Goal: Find specific page/section: Find specific page/section

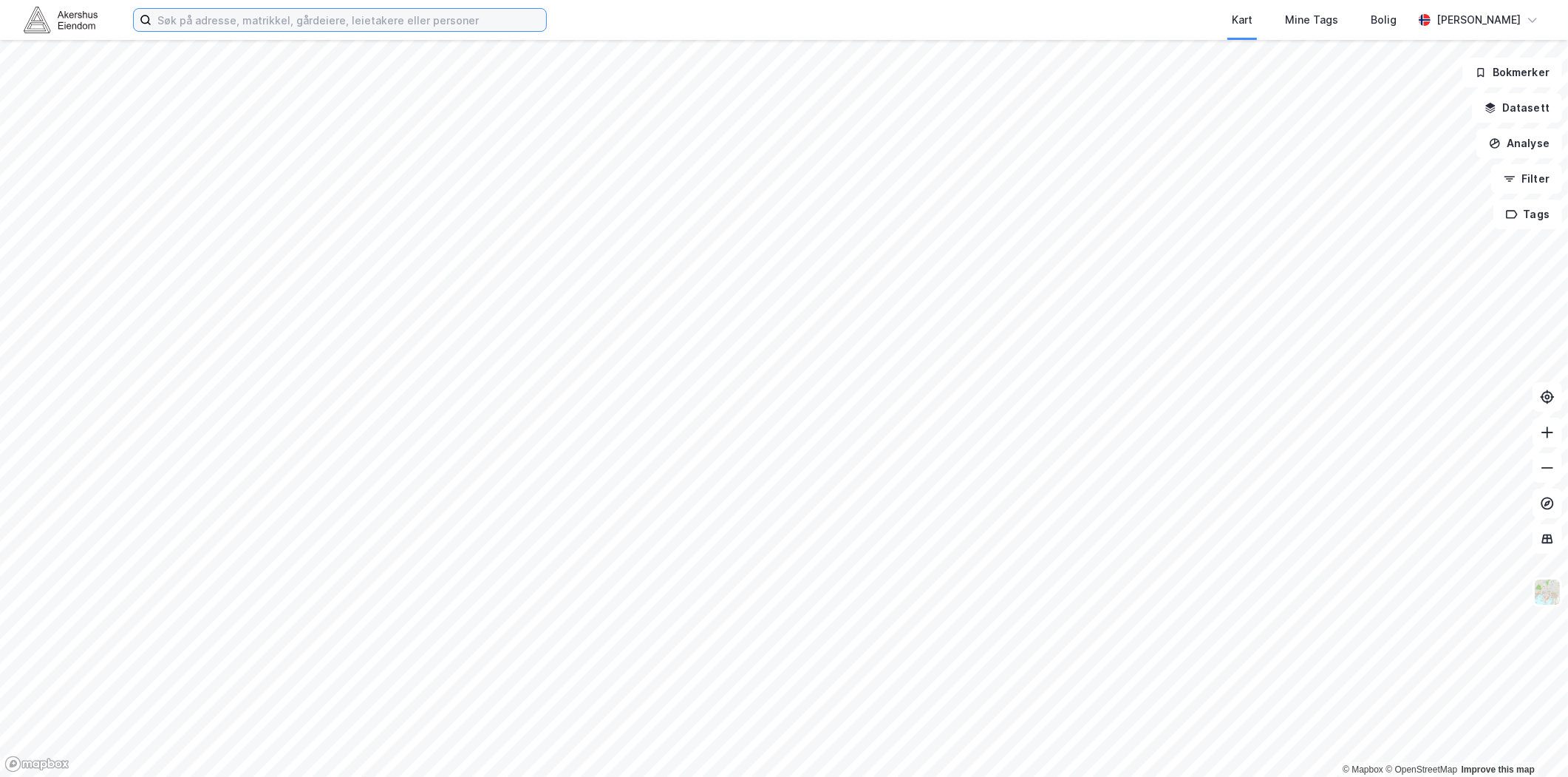
click at [286, 24] on input at bounding box center [349, 20] width 395 height 23
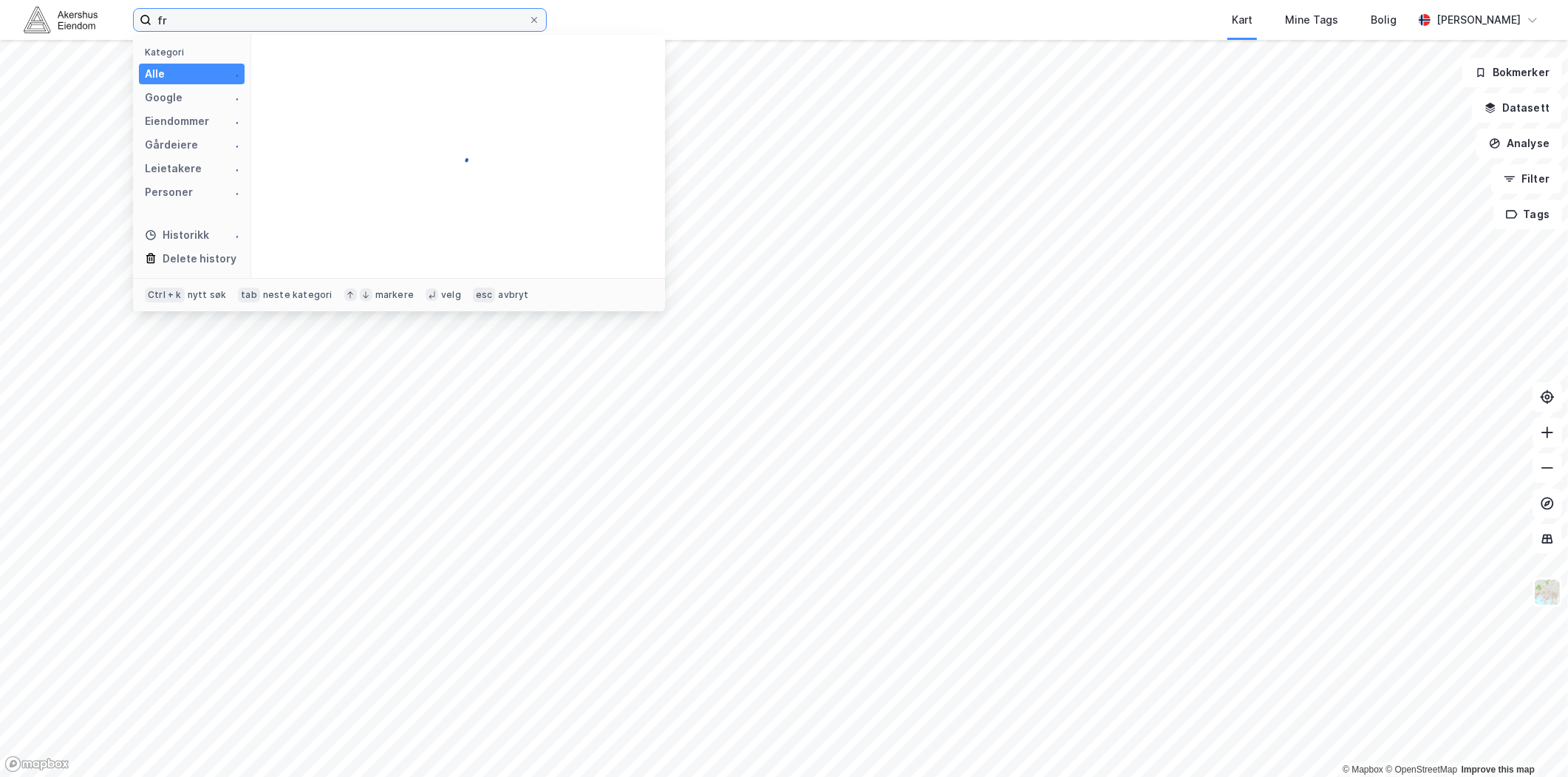
type input "f"
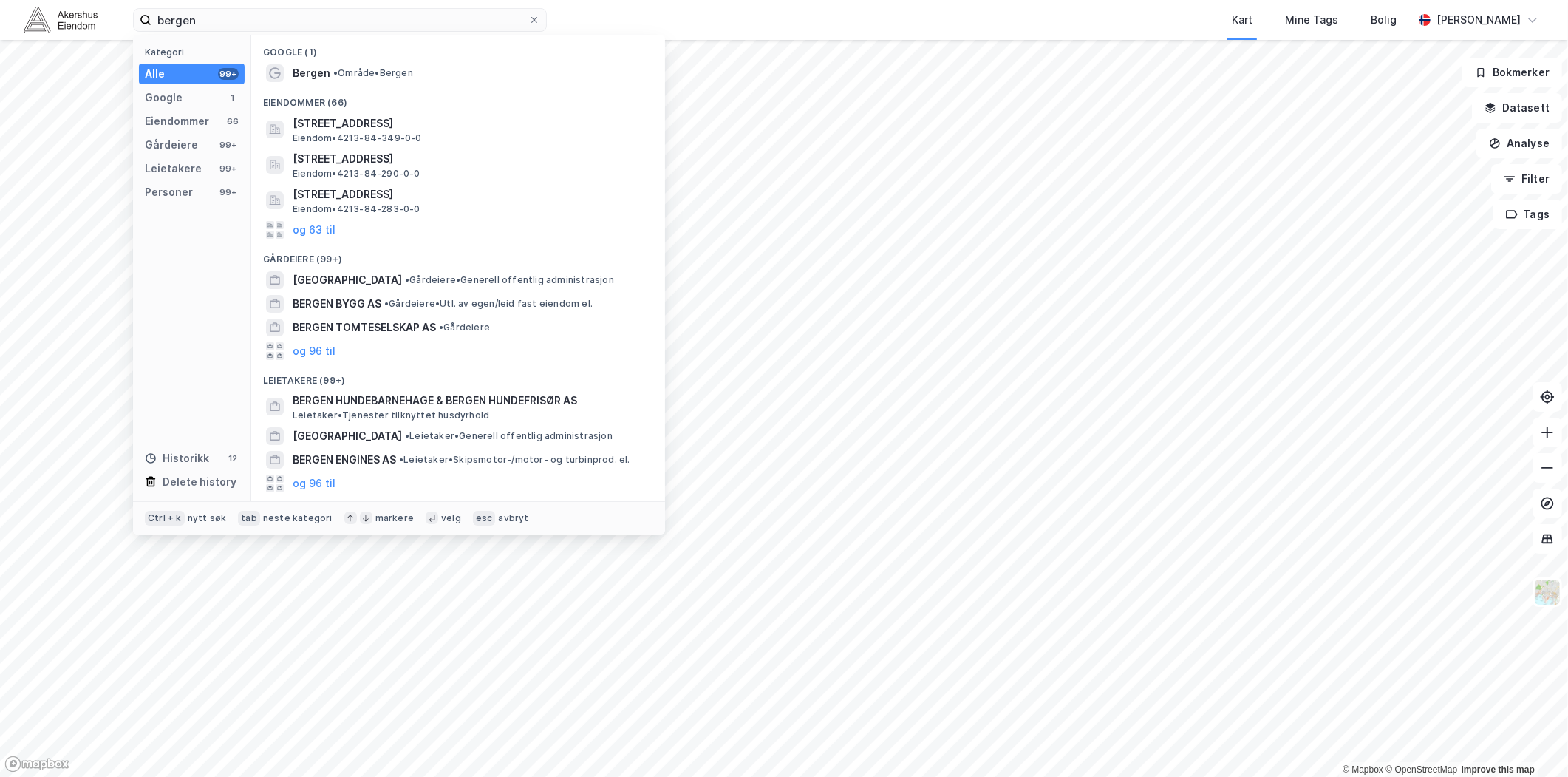
click at [284, 91] on div "Eiendommer (66)" at bounding box center [457, 98] width 413 height 26
click at [283, 85] on div "Eiendommer (66)" at bounding box center [457, 98] width 413 height 26
click at [296, 79] on span "Bergen" at bounding box center [311, 73] width 37 height 18
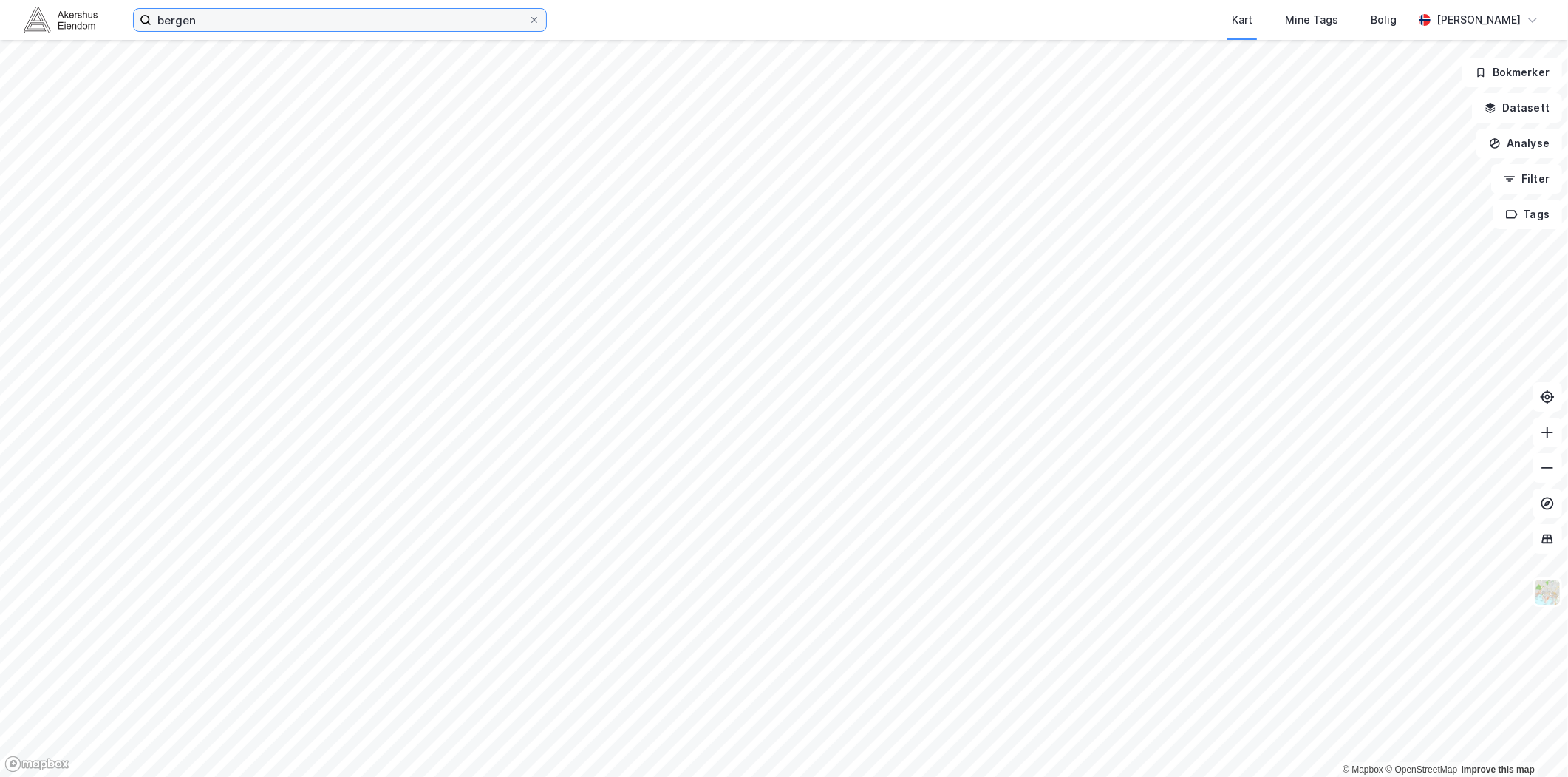
click at [257, 14] on input "bergen" at bounding box center [340, 20] width 377 height 23
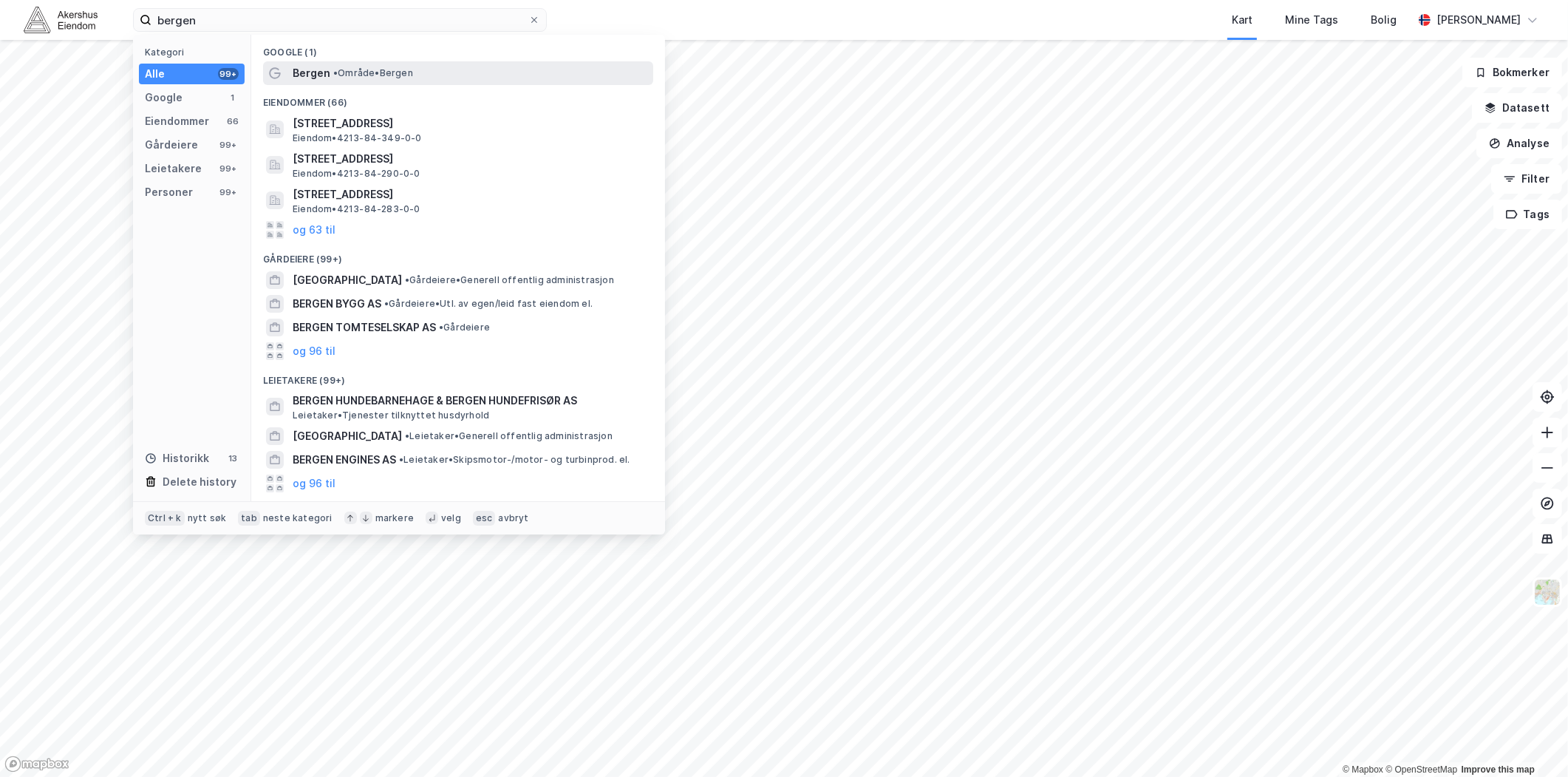
click at [299, 70] on span "Bergen" at bounding box center [311, 73] width 37 height 18
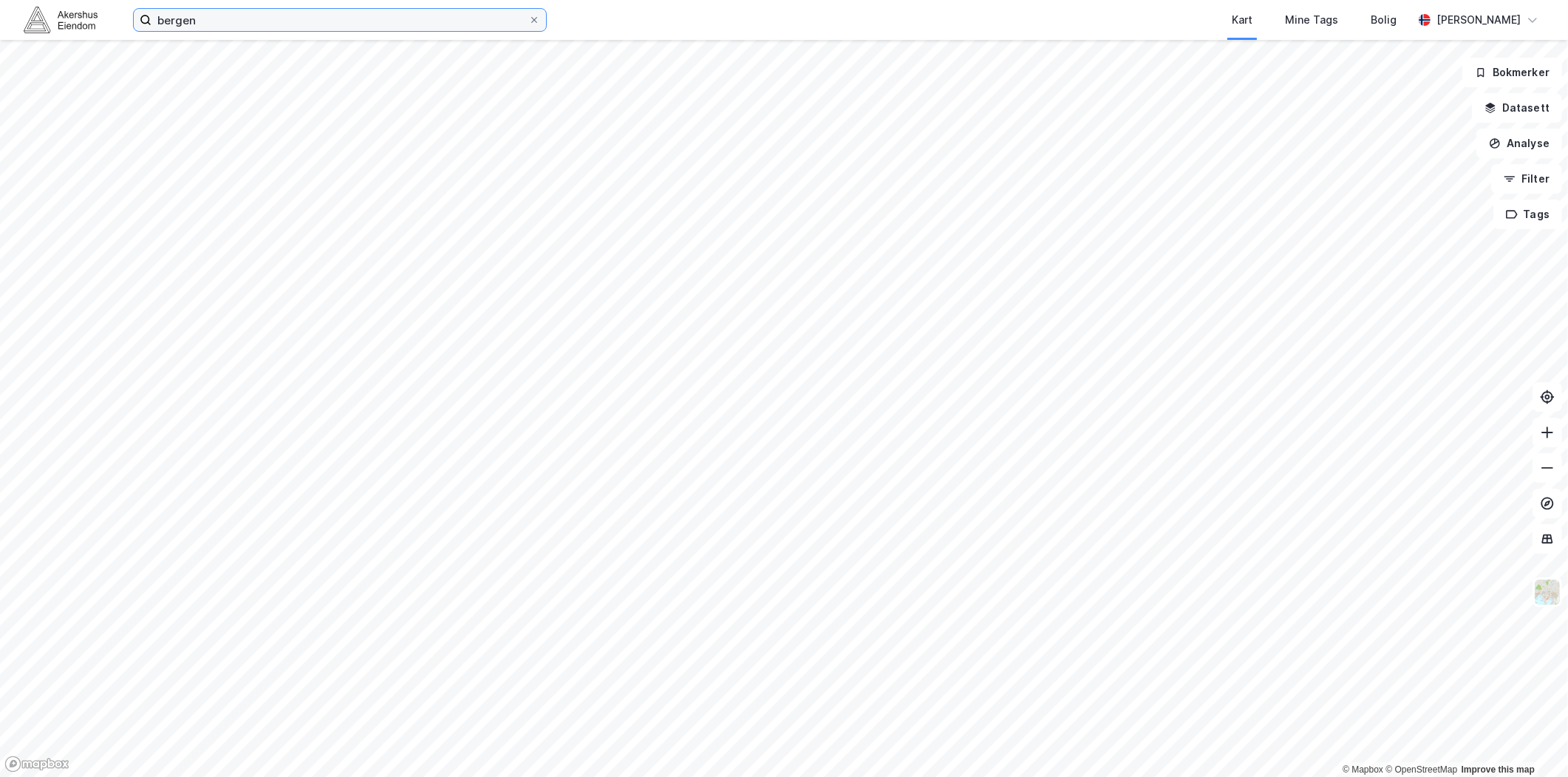
click at [218, 24] on input "bergen" at bounding box center [340, 20] width 377 height 23
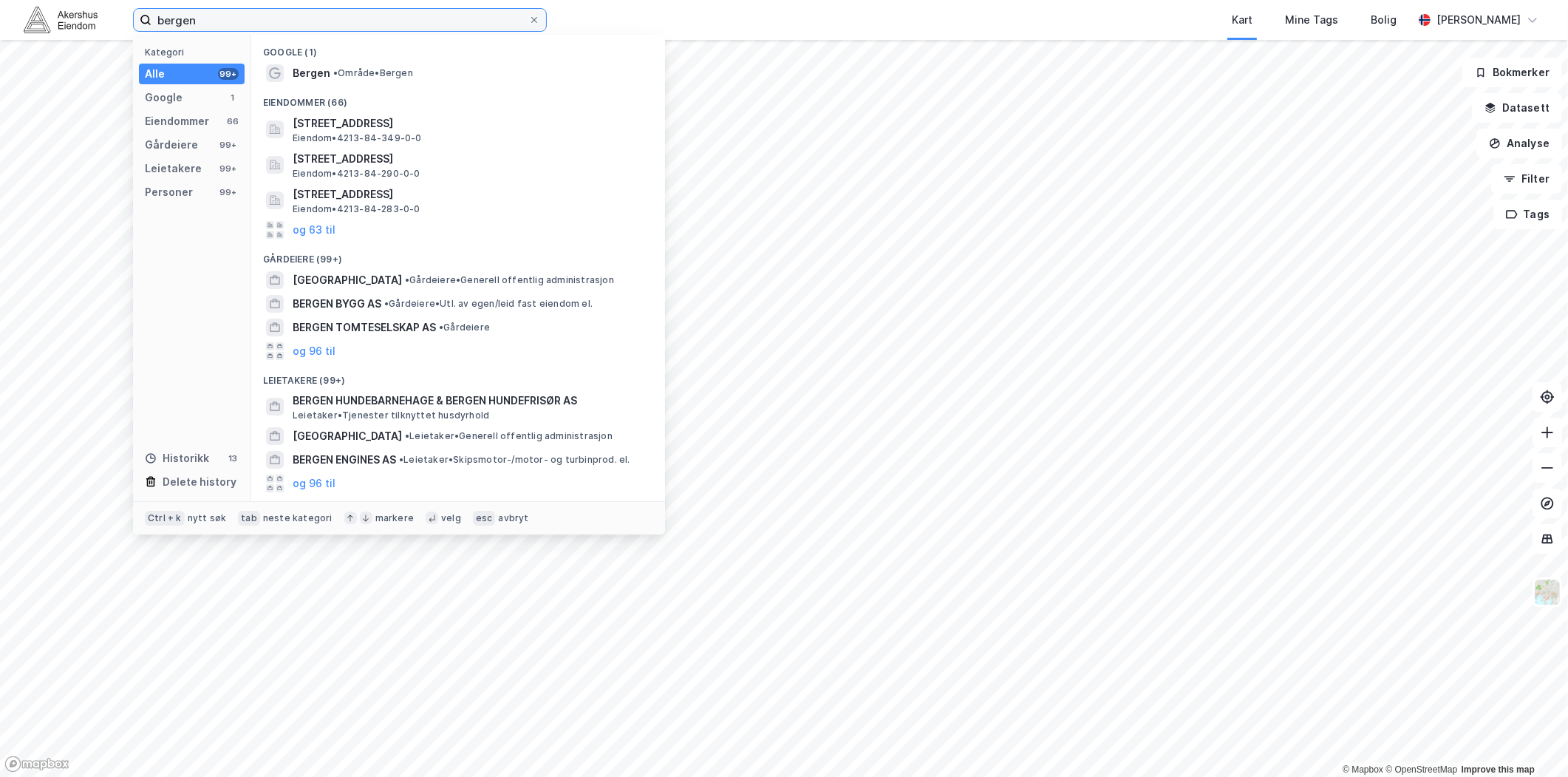
drag, startPoint x: 262, startPoint y: 17, endPoint x: 107, endPoint y: 19, distance: 155.0
click at [107, 19] on div "bergen Kategori Alle 99+ Google 1 Eiendommer 66 Gårdeiere 99+ Leietakere 99+ Pe…" at bounding box center [784, 20] width 1568 height 40
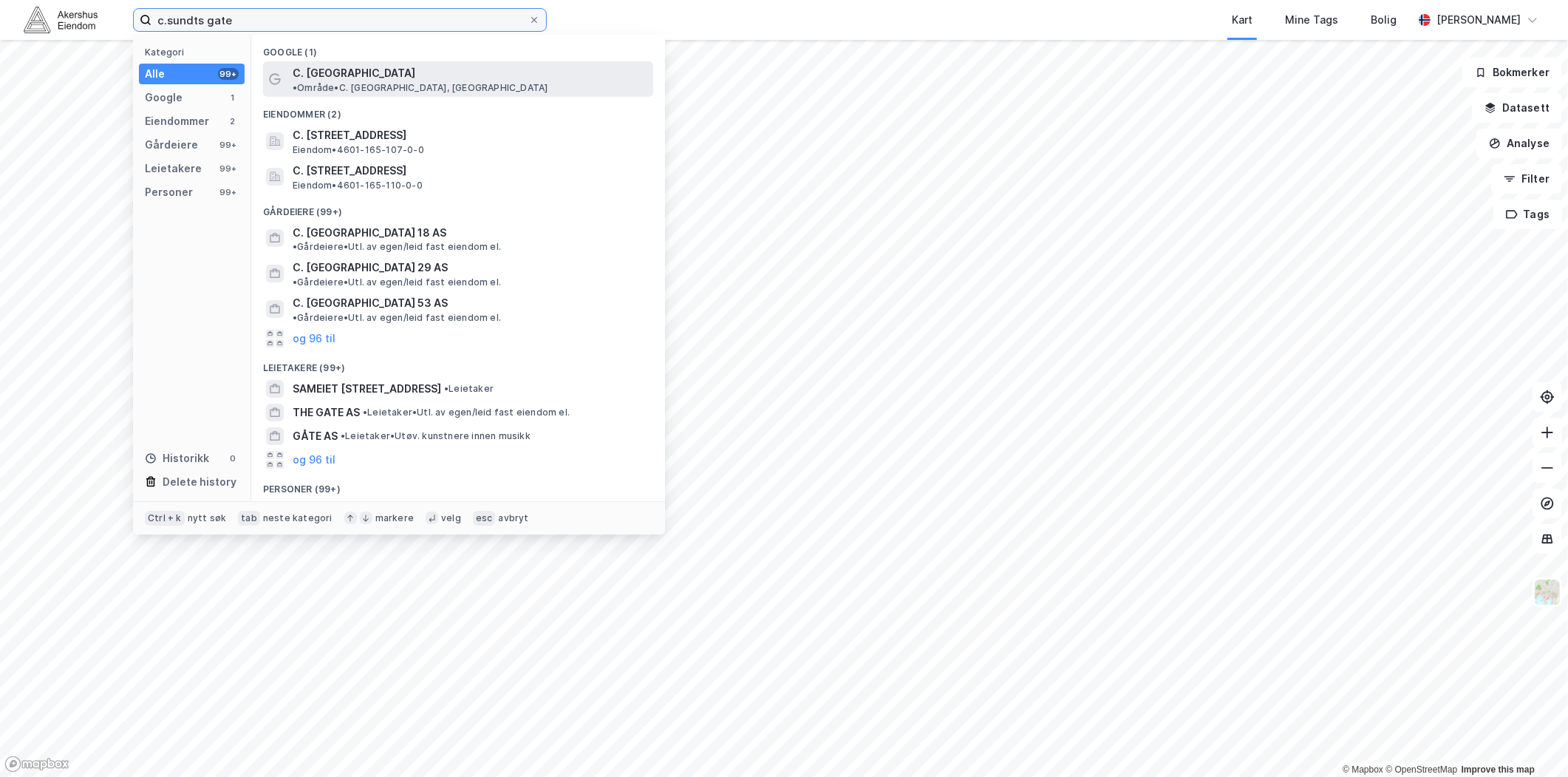
type input "c.sundts gate"
click at [378, 82] on span "• Område • C. [GEOGRAPHIC_DATA], [GEOGRAPHIC_DATA]" at bounding box center [420, 88] width 255 height 12
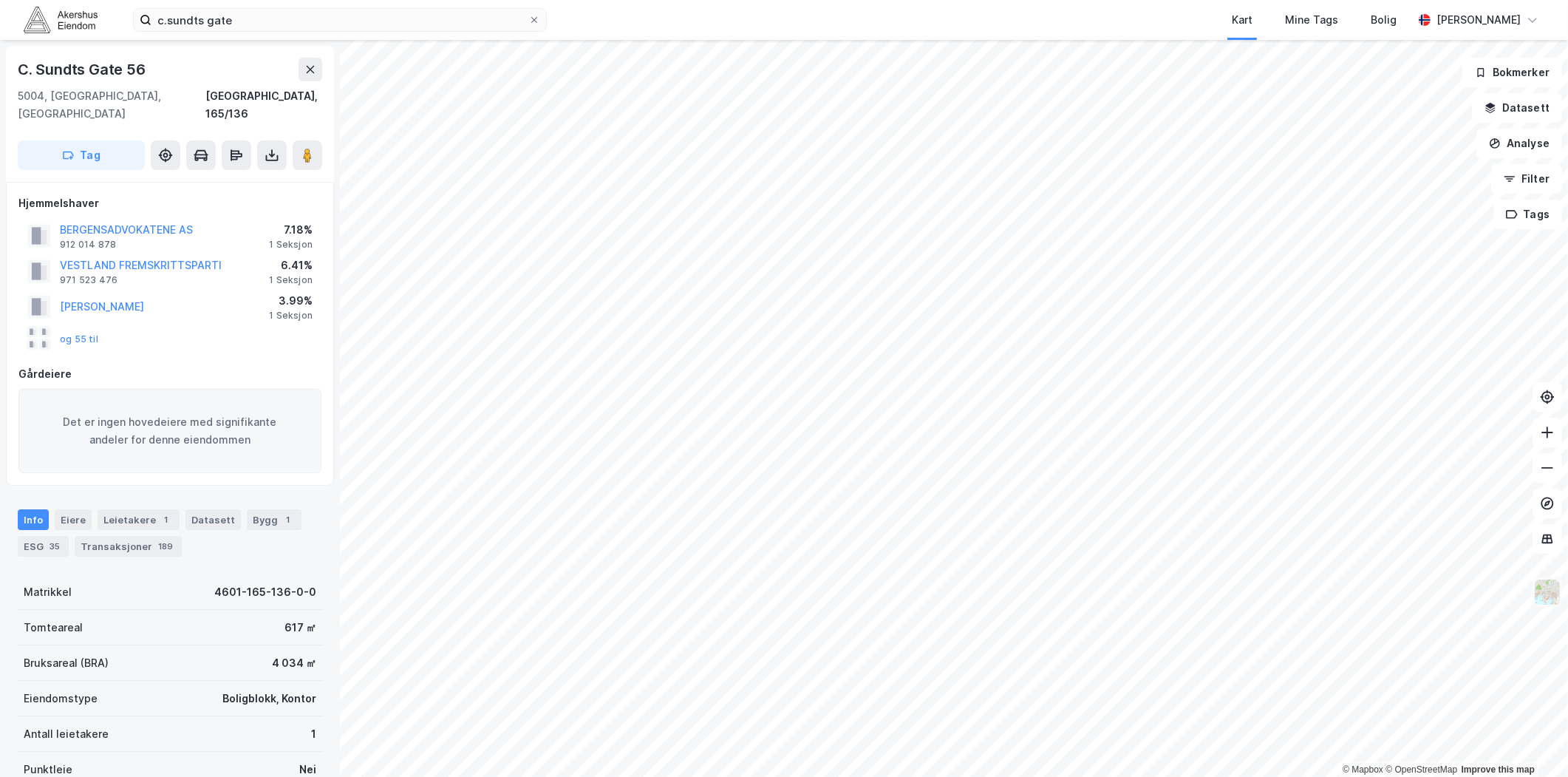
click at [1552, 594] on img at bounding box center [1546, 592] width 28 height 28
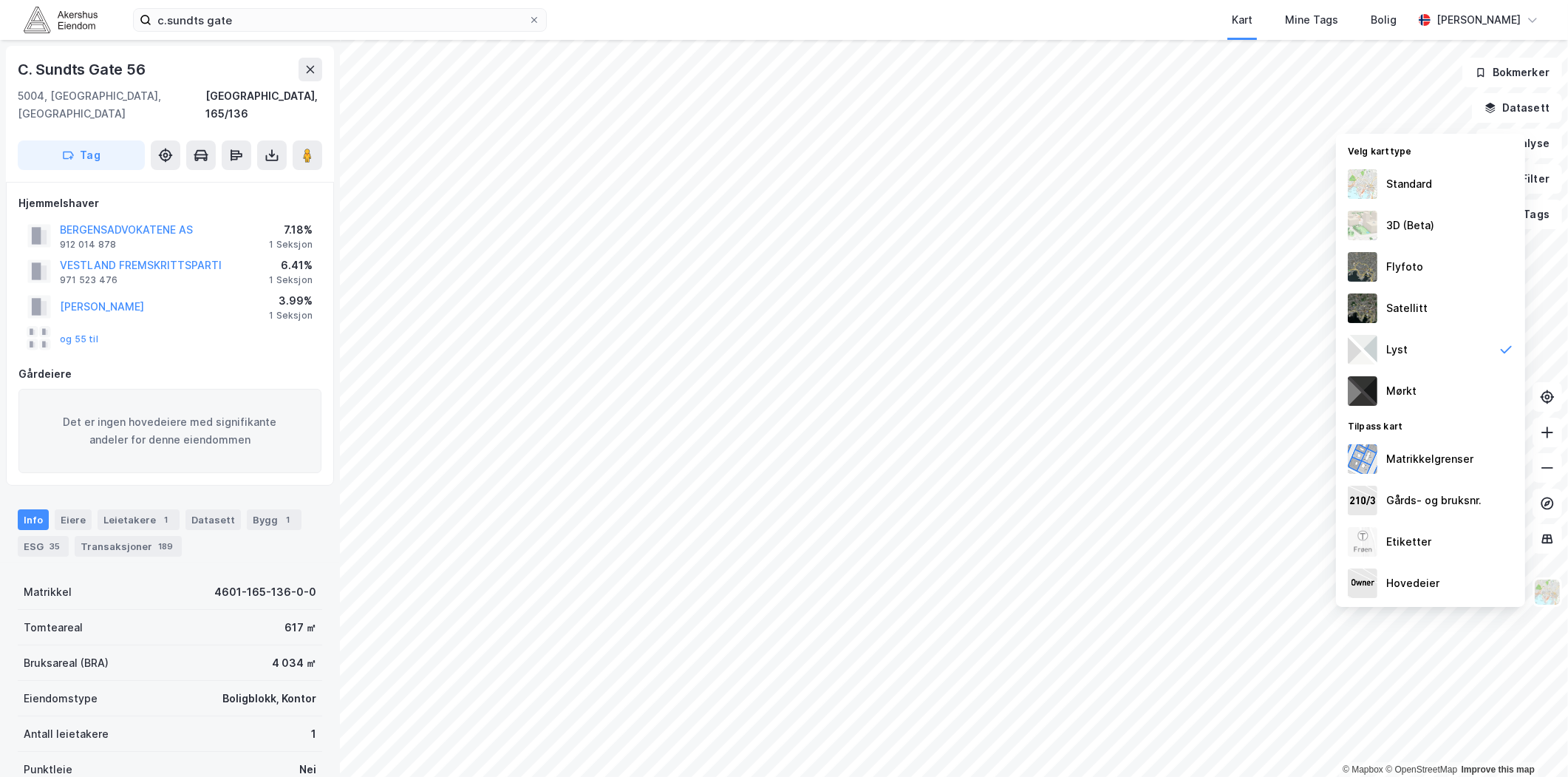
click at [1422, 189] on div "Standard" at bounding box center [1408, 184] width 46 height 18
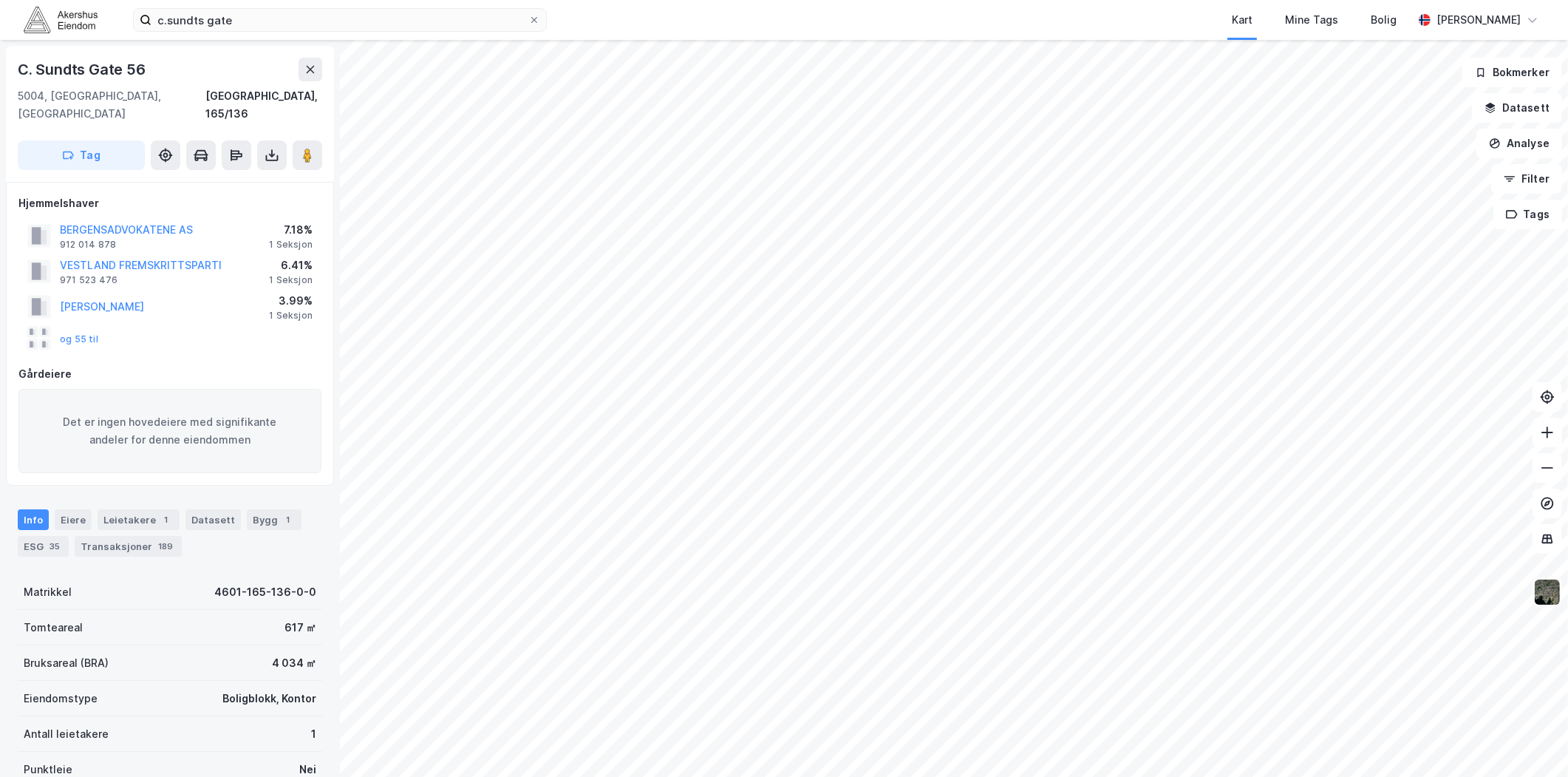
click at [1542, 600] on img at bounding box center [1546, 592] width 28 height 28
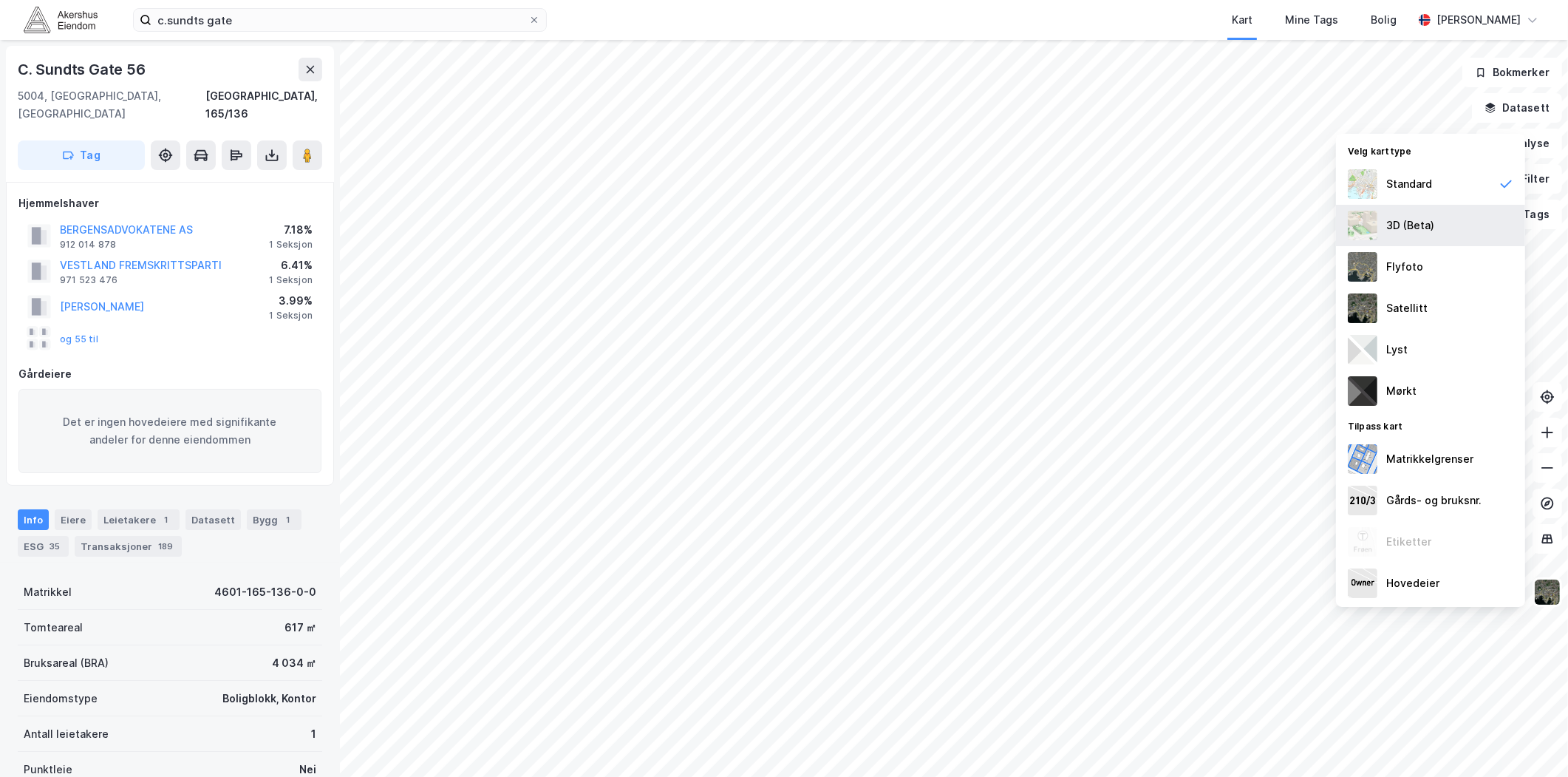
click at [1436, 215] on div "3D (Beta)" at bounding box center [1430, 225] width 189 height 41
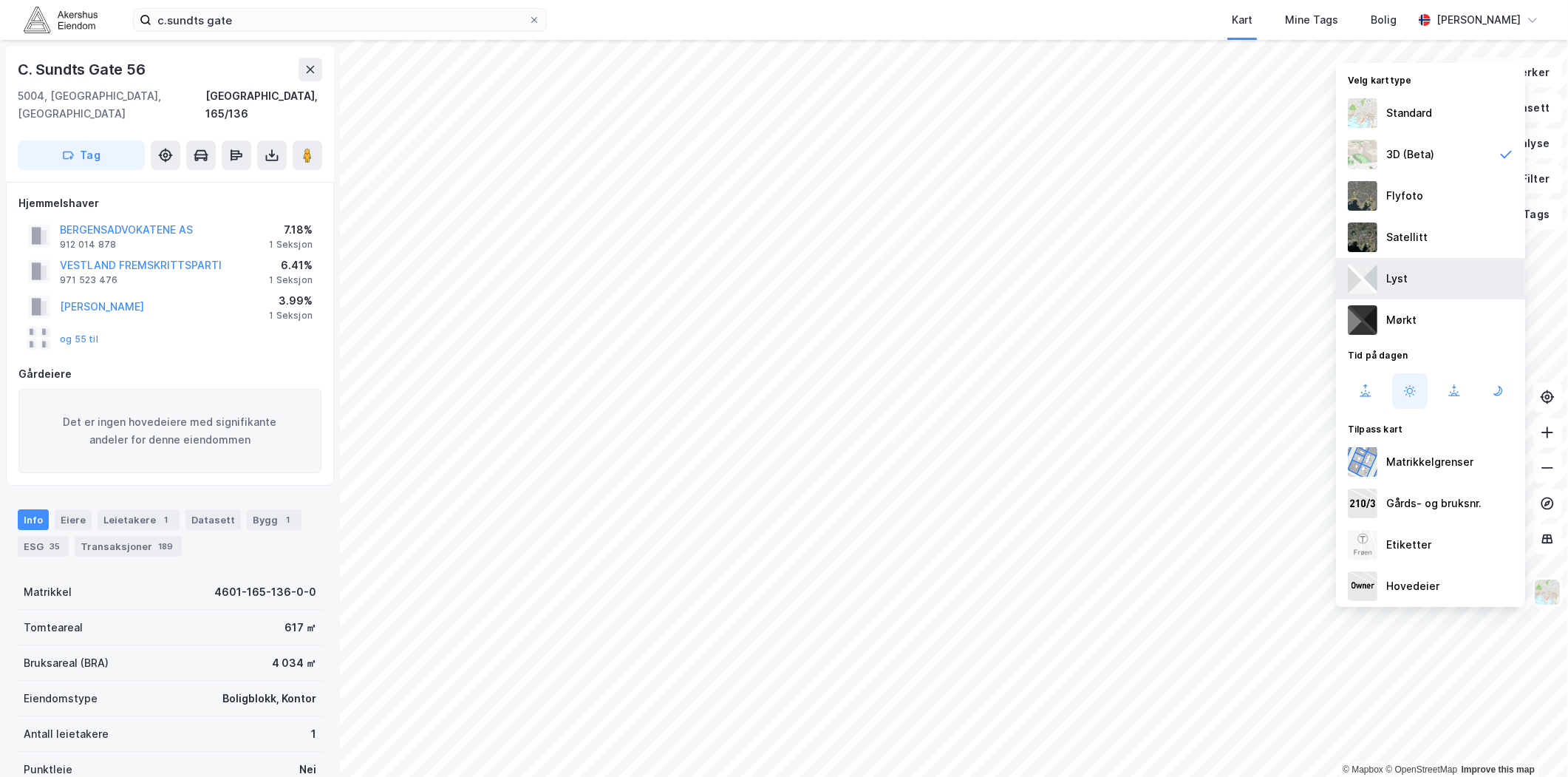
click at [1412, 284] on div "Lyst" at bounding box center [1430, 278] width 189 height 41
